Goal: Navigation & Orientation: Find specific page/section

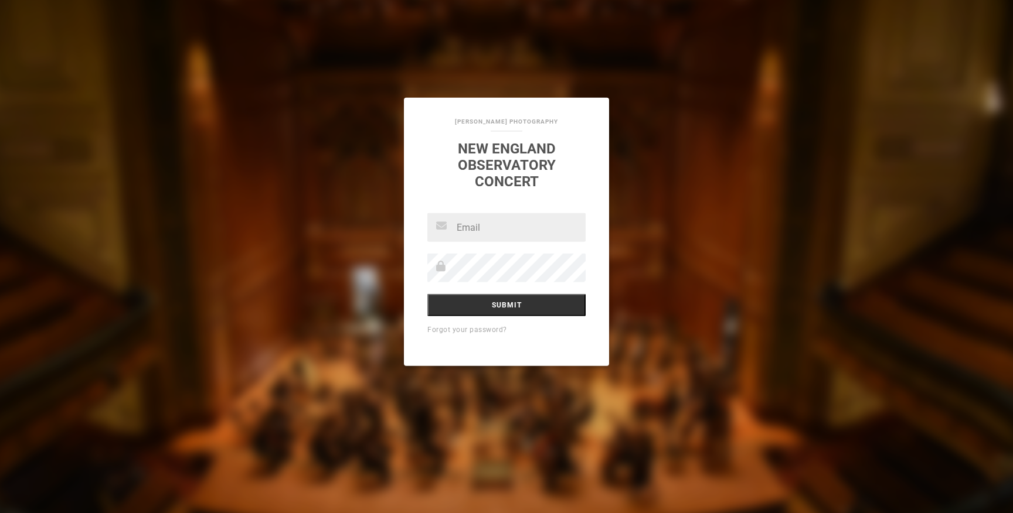
click at [495, 231] on input "text" at bounding box center [506, 227] width 158 height 29
click at [476, 330] on link "Forgot your password?" at bounding box center [467, 330] width 80 height 8
click at [482, 228] on input "text" at bounding box center [506, 227] width 158 height 29
type input "goadamkh@gmail.com"
click at [513, 305] on input "Submit" at bounding box center [506, 305] width 158 height 22
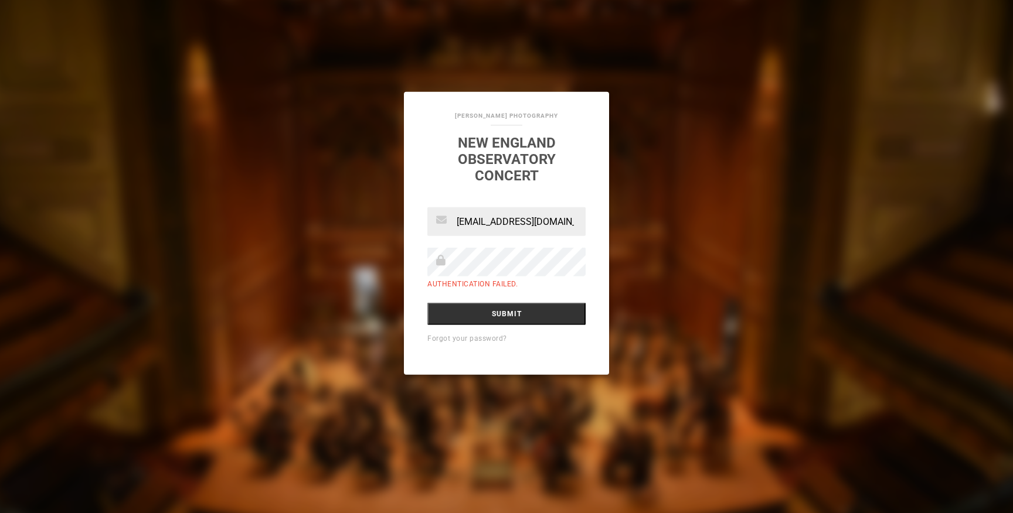
click at [479, 336] on link "Forgot your password?" at bounding box center [467, 339] width 80 height 8
click at [488, 228] on input "[EMAIL_ADDRESS][DOMAIN_NAME]" at bounding box center [506, 221] width 158 height 29
click at [499, 114] on link "[PERSON_NAME] Photography" at bounding box center [506, 116] width 103 height 6
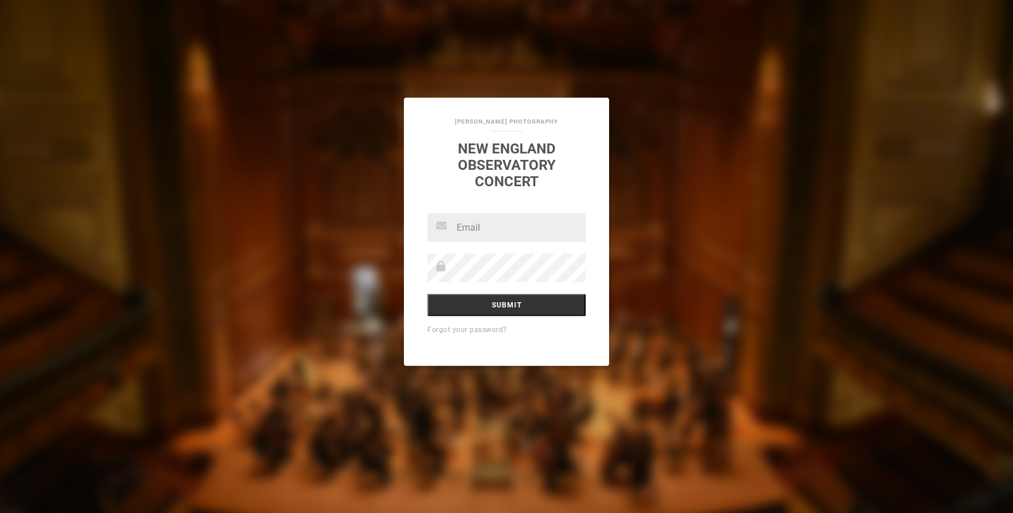
click at [483, 223] on input "text" at bounding box center [506, 227] width 158 height 29
type input "adam.khoury@necmusic.edu"
click at [496, 296] on input "Submit" at bounding box center [506, 305] width 158 height 22
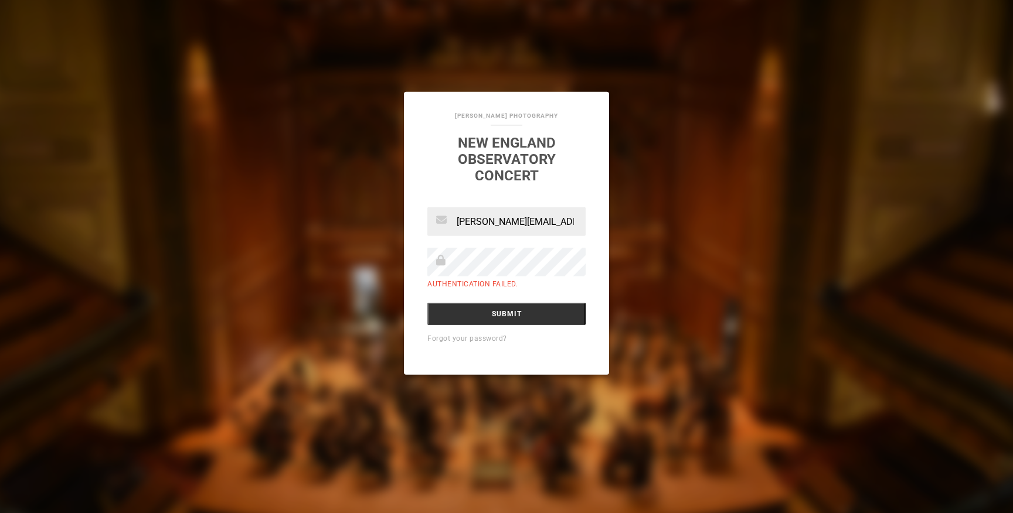
click at [469, 343] on div "Forgot your password?" at bounding box center [506, 338] width 158 height 15
click at [470, 338] on link "Forgot your password?" at bounding box center [467, 339] width 80 height 8
